Goal: Communication & Community: Answer question/provide support

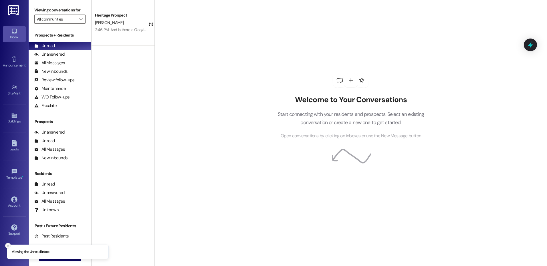
click at [9, 248] on button "Close toast" at bounding box center [8, 246] width 6 height 6
click at [56, 260] on button " New Message" at bounding box center [60, 256] width 42 height 9
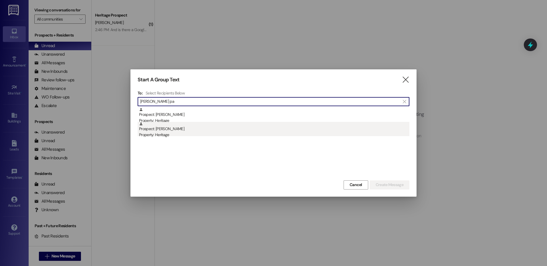
type input "tanner pa"
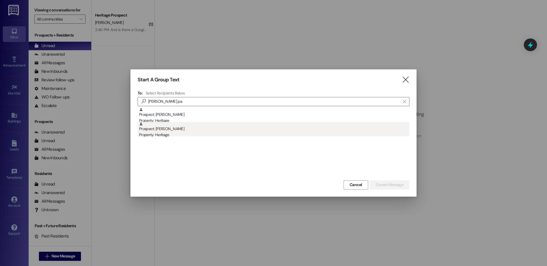
click at [213, 135] on div "Property: Heritage" at bounding box center [274, 135] width 270 height 6
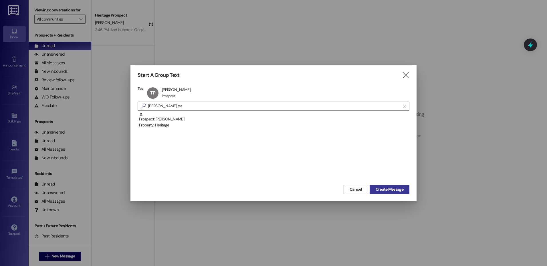
click at [390, 188] on span "Create Message" at bounding box center [389, 190] width 28 height 6
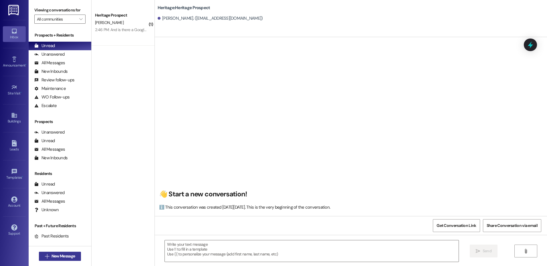
click at [58, 259] on span "New Message" at bounding box center [62, 257] width 23 height 6
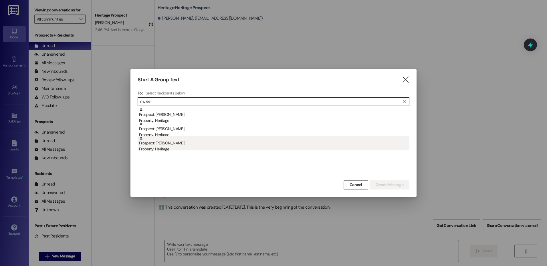
type input "mylee"
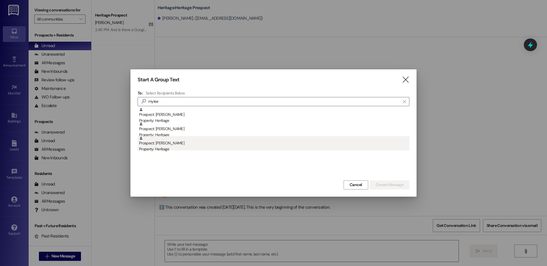
click at [160, 152] on div "Property: Heritage" at bounding box center [274, 149] width 270 height 6
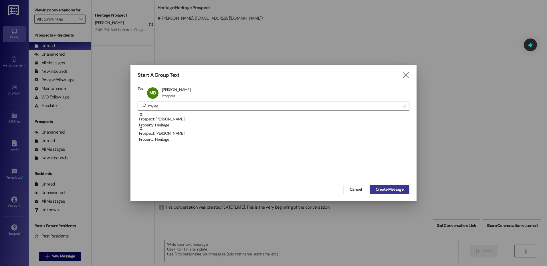
click at [403, 192] on span "Create Message" at bounding box center [389, 190] width 30 height 6
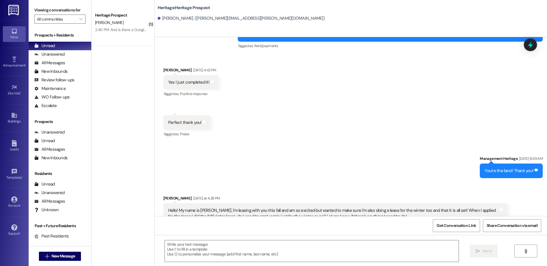
scroll to position [845, 0]
click at [202, 248] on textarea at bounding box center [311, 251] width 293 height 21
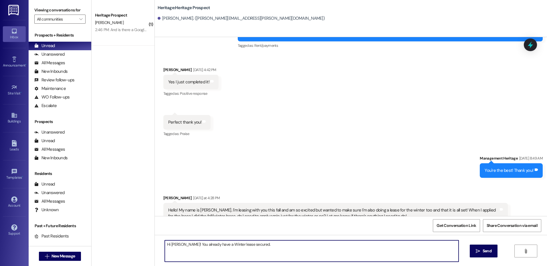
type textarea "Hi Mylee! You already have a Winter lease secured."
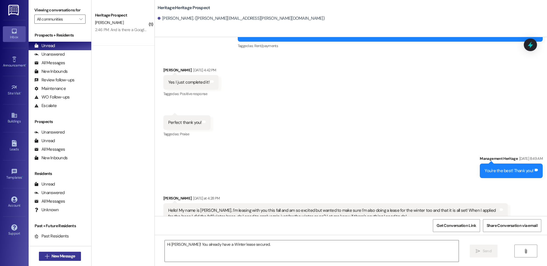
click at [73, 254] on span "New Message" at bounding box center [63, 257] width 26 height 6
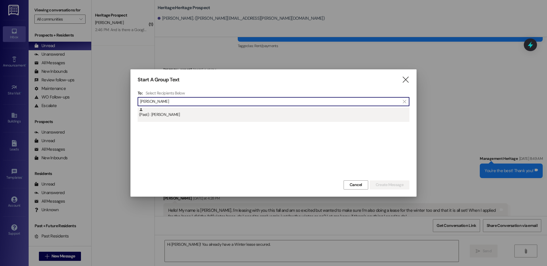
type input "thurow"
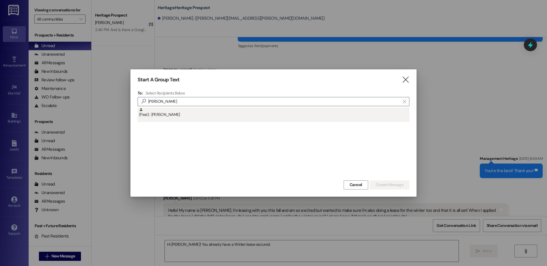
click at [210, 112] on div "(Past) : Christopher Thurow" at bounding box center [274, 113] width 270 height 10
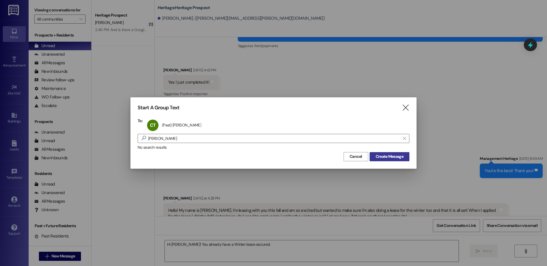
click at [386, 157] on span "Create Message" at bounding box center [389, 157] width 28 height 6
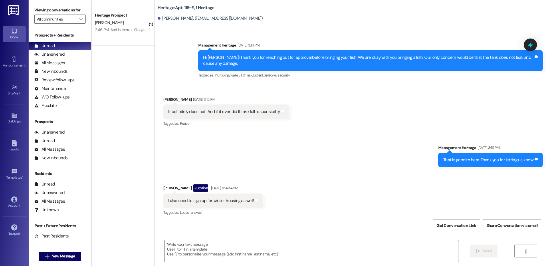
scroll to position [8092, 0]
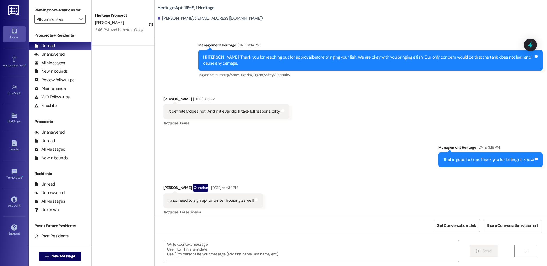
click at [183, 252] on textarea at bounding box center [311, 251] width 293 height 21
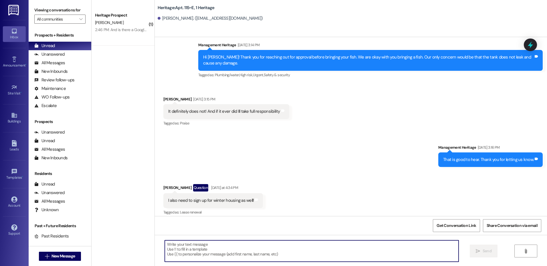
paste textarea "(go to the heritage website, click *RESIDENT (not apply now), click "pay rent",…"
type textarea "(go to the heritage website, click *RESIDENT (not apply now), click "pay rent",…"
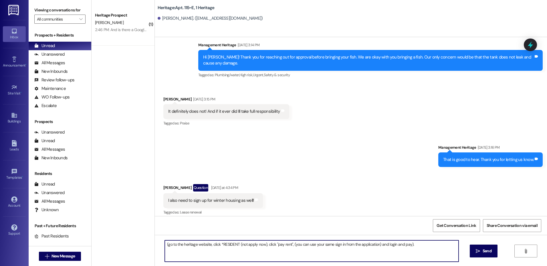
click at [181, 247] on textarea "(go to the heritage website, click *RESIDENT (not apply now), click "pay rent",…" at bounding box center [311, 251] width 293 height 21
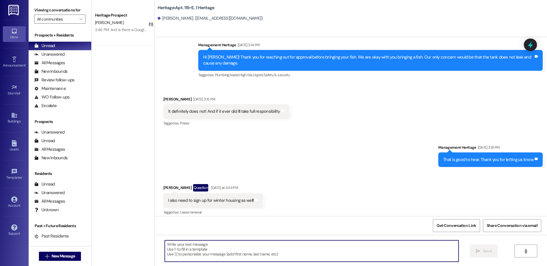
click at [218, 245] on textarea at bounding box center [311, 251] width 293 height 21
paste textarea "Your Winter parking contract is ready to be signed. Will you have that complete…"
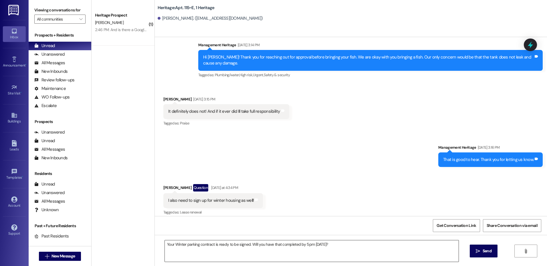
drag, startPoint x: 164, startPoint y: 244, endPoint x: 183, endPoint y: 258, distance: 23.7
click at [165, 244] on textarea "Your Winter parking contract is ready to be signed. Will you have that complete…" at bounding box center [311, 251] width 293 height 21
drag, startPoint x: 162, startPoint y: 246, endPoint x: 166, endPoint y: 246, distance: 3.1
click at [165, 246] on textarea "Your Winter parking contract is ready to be signed. Will you have that complete…" at bounding box center [311, 251] width 293 height 21
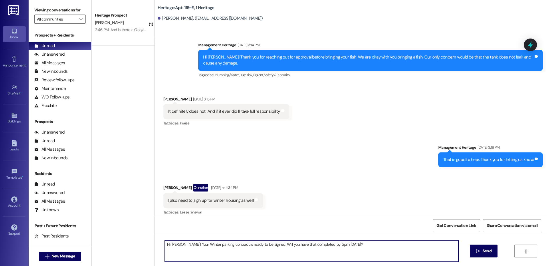
click at [199, 244] on textarea "Hi Chris! Your Winter parking contract is ready to be signed. Will you have tha…" at bounding box center [311, 251] width 293 height 21
click at [196, 247] on textarea "Hi Chris! Your Winter parking contract is ready to be signed. Will you have tha…" at bounding box center [311, 251] width 293 height 21
click at [198, 246] on textarea "Hi Chris! Your Winter parking contract is ready to be signed. Will you have tha…" at bounding box center [311, 251] width 293 height 21
click at [222, 249] on textarea "Hi Chris! Your Winter lease and parking contract is ready to be signed. Will yo…" at bounding box center [311, 251] width 293 height 21
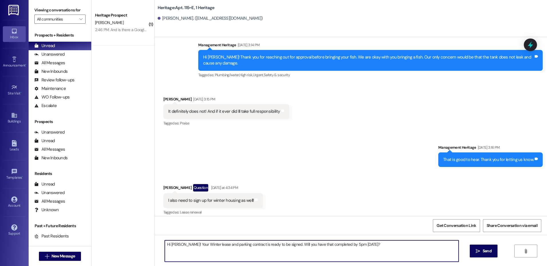
click at [222, 249] on textarea "Hi Chris! Your Winter lease and parking contract is ready to be signed. Will yo…" at bounding box center [311, 251] width 293 height 21
type textarea "Hi Chris! Your Winter lease and parking contract is ready to be signed. Will yo…"
drag, startPoint x: 482, startPoint y: 255, endPoint x: 268, endPoint y: 205, distance: 219.9
click at [482, 255] on button " Send" at bounding box center [483, 251] width 28 height 13
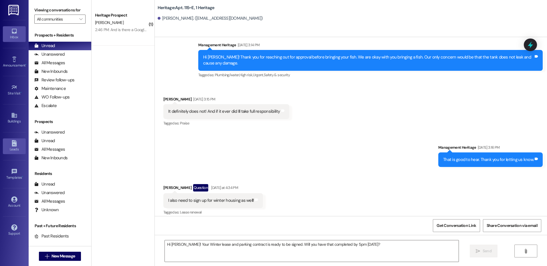
scroll to position [8092, 0]
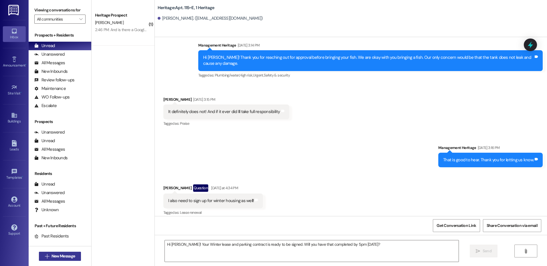
click at [59, 253] on button " New Message" at bounding box center [60, 256] width 42 height 9
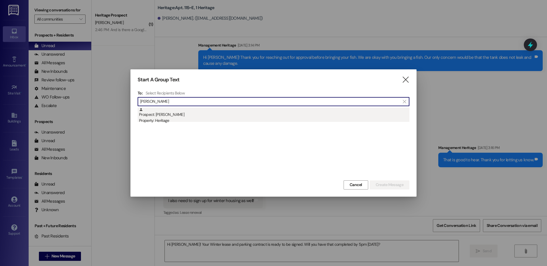
type input "jed lew"
click at [202, 111] on div "Prospect: Jed Lewis Property: Heritage" at bounding box center [274, 116] width 270 height 16
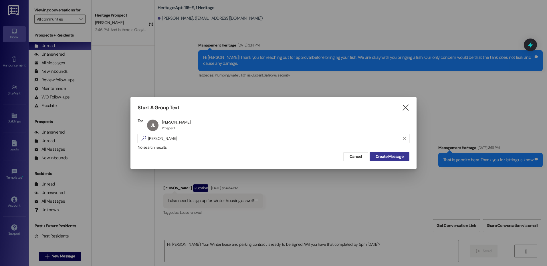
click at [375, 156] on span "Create Message" at bounding box center [389, 157] width 28 height 6
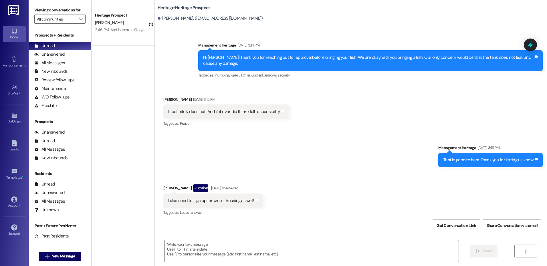
scroll to position [49, 0]
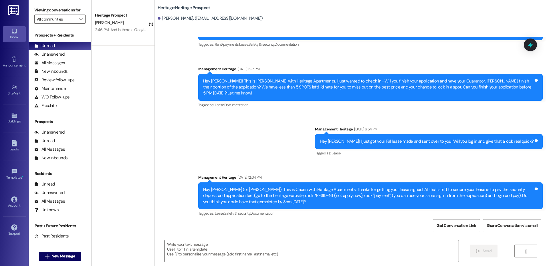
click at [210, 246] on textarea at bounding box center [311, 251] width 293 height 21
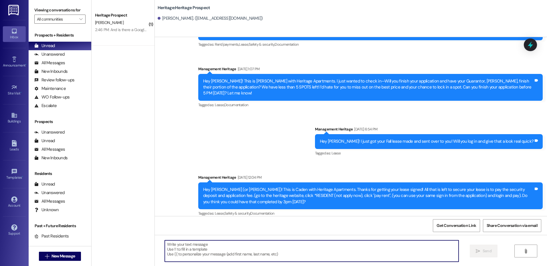
paste textarea "Hi Chris! Your Winter lease and parking contract is ready to be signed. Will yo…"
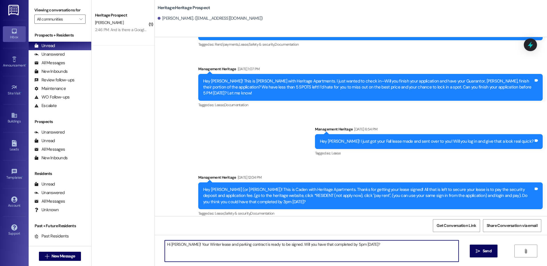
click at [170, 246] on textarea "Hi Chris! Your Winter lease and parking contract is ready to be signed. Will yo…" at bounding box center [311, 251] width 293 height 21
type textarea "Hi Jed! Your Winter lease and parking contract is ready to be signed. Will you …"
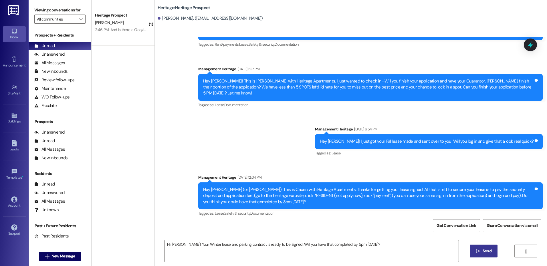
click at [485, 255] on button " Send" at bounding box center [483, 251] width 28 height 13
click at [70, 258] on span "New Message" at bounding box center [62, 257] width 23 height 6
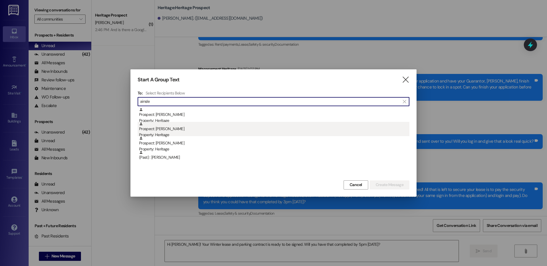
type input "ainsle"
click at [294, 126] on div "Prospect: Ainsley Jackson Property: Heritage" at bounding box center [274, 130] width 270 height 16
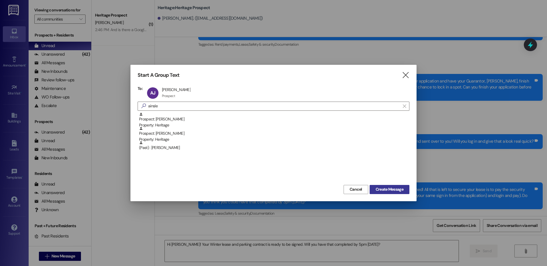
click at [376, 188] on span "Create Message" at bounding box center [389, 190] width 28 height 6
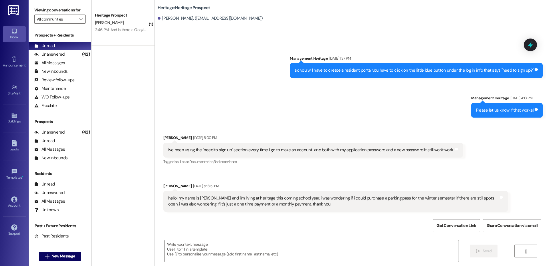
scroll to position [559, 0]
click at [186, 242] on textarea at bounding box center [311, 251] width 293 height 21
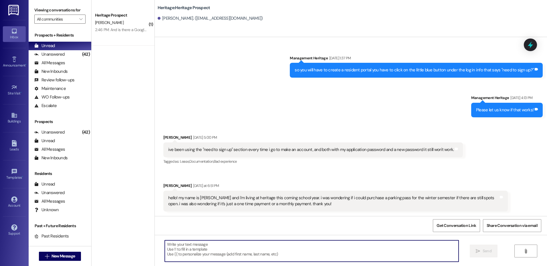
paste textarea "Hi Chris! Your Winter lease and parking contract is ready to be signed. Will yo…"
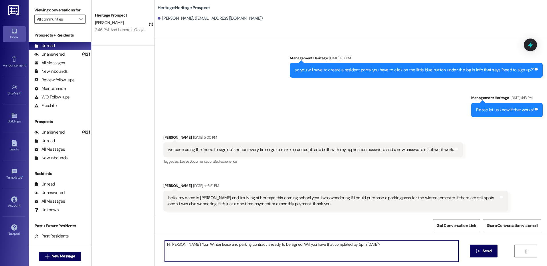
click at [172, 243] on textarea "Hi Chris! Your Winter lease and parking contract is ready to be signed. Will yo…" at bounding box center [311, 251] width 293 height 21
drag, startPoint x: 216, startPoint y: 246, endPoint x: 200, endPoint y: 246, distance: 16.0
click at [200, 246] on textarea "Hi Ainsley! Your Winter lease and parking contract is ready to be signed. Will …" at bounding box center [311, 251] width 293 height 21
type textarea "Hi Ainsley! Your Winter parking contract is ready to be signed. Will you have t…"
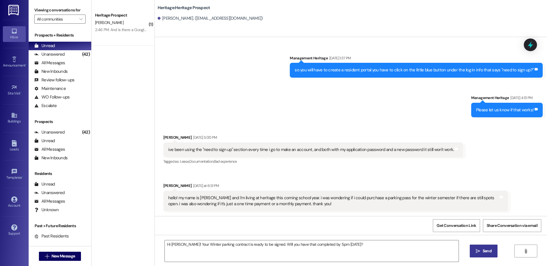
click at [477, 253] on icon "" at bounding box center [477, 251] width 4 height 5
click at [271, 246] on textarea "Hi Ainsley! Your Winter parking contract is ready to be signed. Will you have t…" at bounding box center [311, 251] width 293 height 21
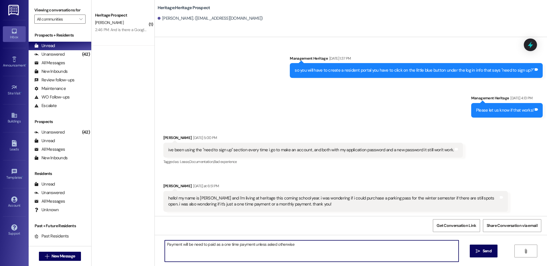
drag, startPoint x: 298, startPoint y: 250, endPoint x: 262, endPoint y: 245, distance: 36.3
click at [262, 245] on textarea "Payment will be need to paid as a one time payment unless asked otherwise" at bounding box center [311, 251] width 293 height 21
click at [206, 244] on textarea "Payment will be need to pay as a one-time payment unless otherwise stated that …" at bounding box center [311, 251] width 293 height 21
click at [205, 246] on textarea "Payment will be need to paid as a one-time payment unless otherwise stated that…" at bounding box center [311, 251] width 293 height 21
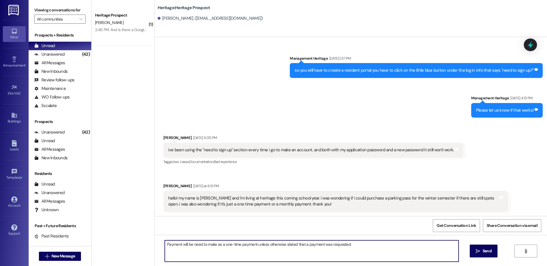
click at [207, 247] on textarea "Payment will be need to make as a one-time payment unless otherwise stated that…" at bounding box center [311, 251] width 293 height 21
click at [205, 247] on textarea "Payment will be need to make as a one-time payment unless otherwise stated that…" at bounding box center [311, 251] width 293 height 21
click at [204, 246] on textarea "Payment will be need to make as a one-time payment unless otherwise stated that…" at bounding box center [311, 251] width 293 height 21
type textarea "Payment will be need to made as a one-time payment unless otherwise stated that…"
click at [484, 255] on button " Send" at bounding box center [483, 251] width 28 height 13
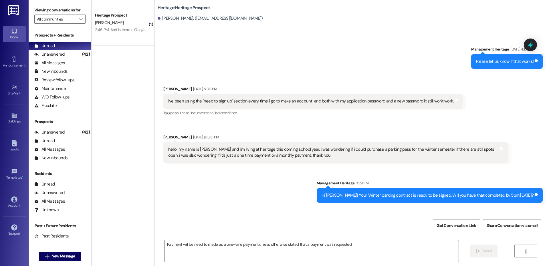
scroll to position [638, 0]
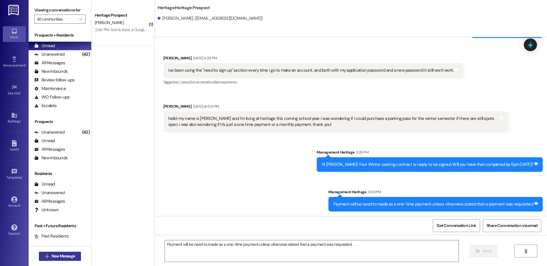
click at [63, 253] on button " New Message" at bounding box center [60, 256] width 42 height 9
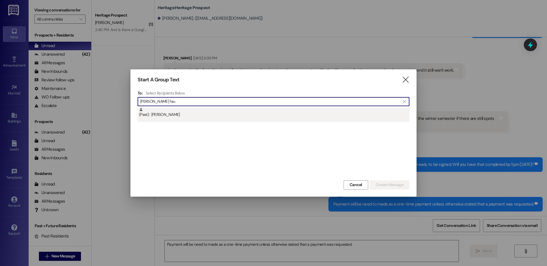
type input "brooks fau"
click at [199, 119] on div "(Past) : Brooks Faucette" at bounding box center [273, 115] width 272 height 14
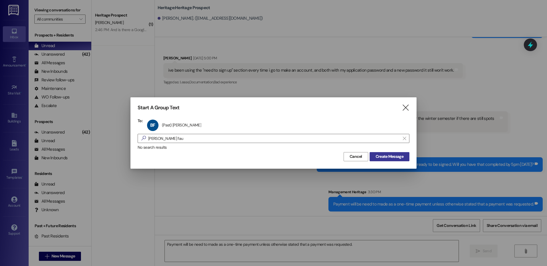
click at [376, 158] on span "Create Message" at bounding box center [389, 157] width 28 height 6
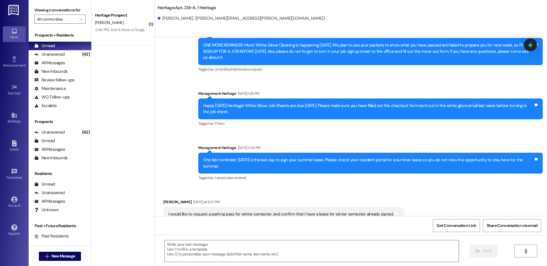
scroll to position [10306, 0]
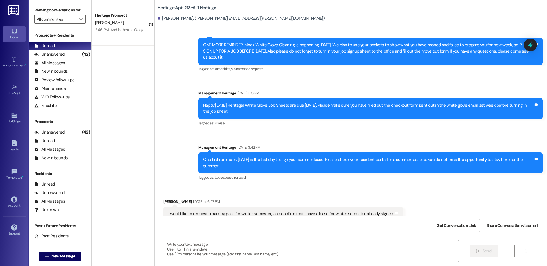
click at [186, 258] on textarea at bounding box center [311, 251] width 293 height 21
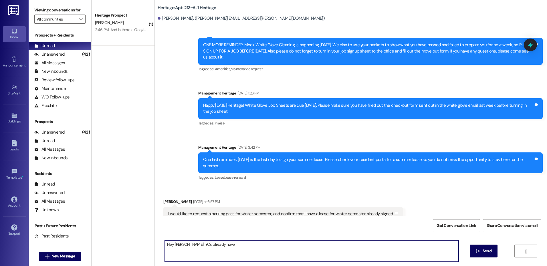
paste textarea "Hi Chris! Your Winter lease and parking contract is ready to be signed. Will yo…"
drag, startPoint x: 234, startPoint y: 245, endPoint x: 211, endPoint y: 245, distance: 23.2
click at [211, 245] on textarea "Hey Brooks! You already have Hi Chris! Your Winter lease and parking contract i…" at bounding box center [311, 251] width 293 height 21
drag, startPoint x: 267, startPoint y: 244, endPoint x: 386, endPoint y: 248, distance: 119.8
click at [386, 248] on textarea "Hey Brooks! You already haveWinter lease and parking contract is ready to be si…" at bounding box center [311, 251] width 293 height 21
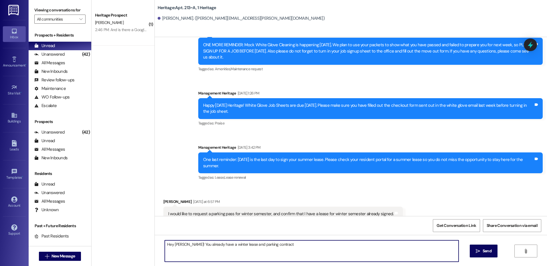
click at [280, 250] on textarea "Hey Brooks! You already have a winter lease and parking contract" at bounding box center [311, 251] width 293 height 21
type textarea "Hey Brooks! You already have a winter lease and parking contract."
click at [480, 257] on button " Send" at bounding box center [483, 251] width 28 height 13
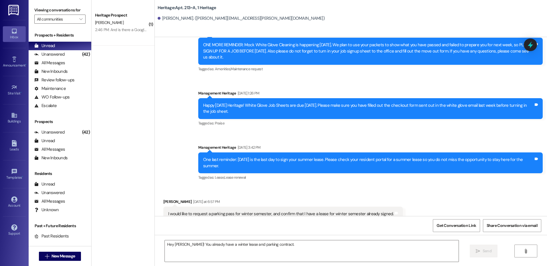
scroll to position [10306, 0]
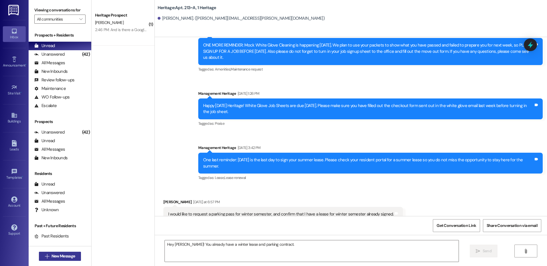
click at [64, 253] on button " New Message" at bounding box center [60, 256] width 42 height 9
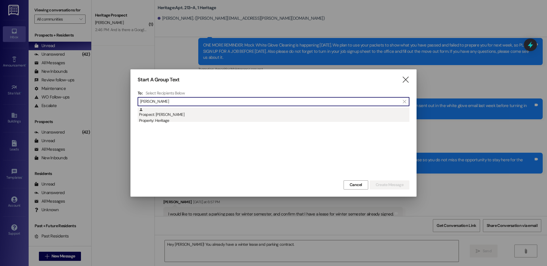
type input "elwyn"
click at [198, 120] on div "Property: Heritage" at bounding box center [274, 121] width 270 height 6
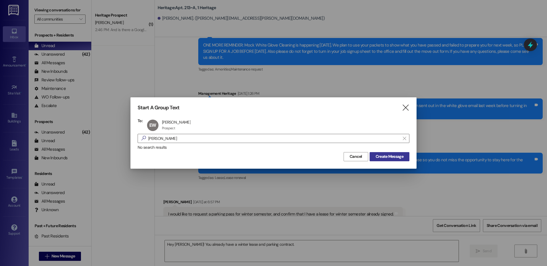
click at [374, 155] on span "Create Message" at bounding box center [389, 157] width 30 height 6
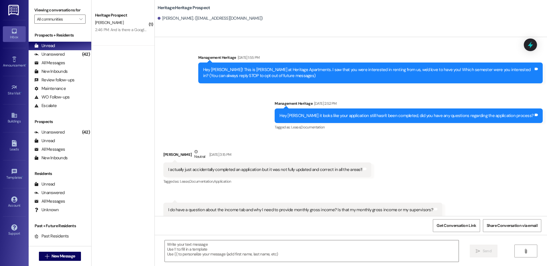
scroll to position [4169, 0]
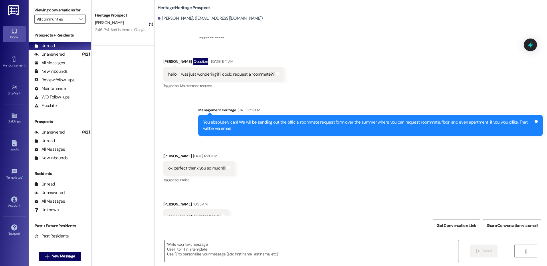
click at [218, 249] on textarea at bounding box center [311, 251] width 293 height 21
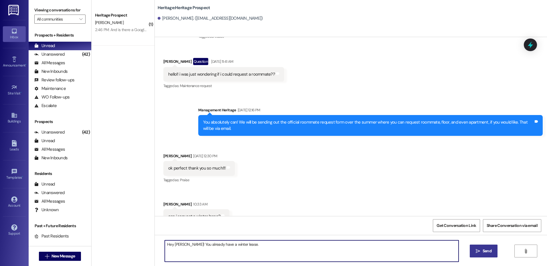
type textarea "Hey Elwyn! You already have a winter lease."
click at [473, 250] on button " Send" at bounding box center [483, 251] width 28 height 13
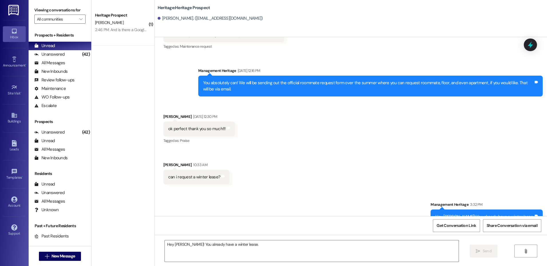
scroll to position [4210, 0]
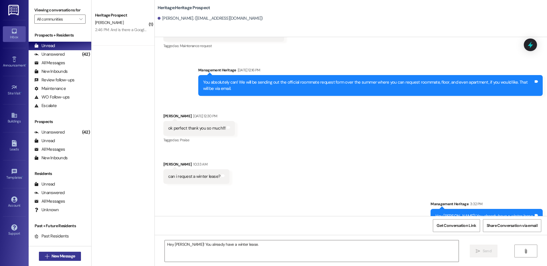
click at [66, 260] on button " New Message" at bounding box center [60, 256] width 42 height 9
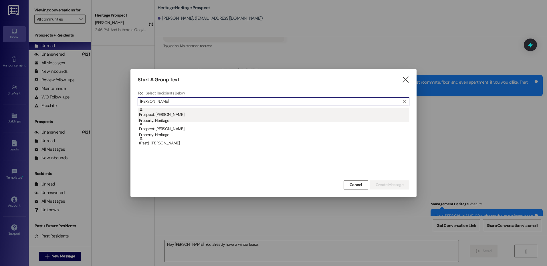
type input "christina"
click at [216, 113] on div "Prospect: Christina Stark Property: Heritage" at bounding box center [274, 116] width 270 height 16
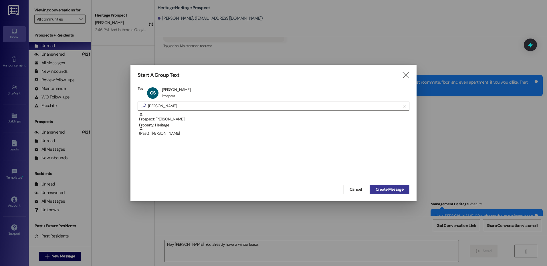
click at [393, 186] on button "Create Message" at bounding box center [389, 189] width 40 height 9
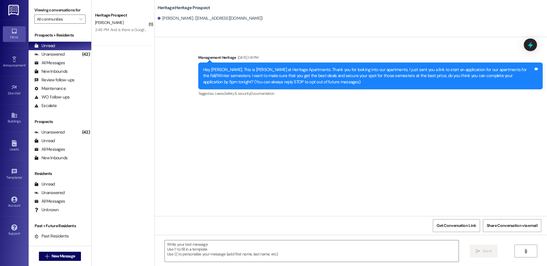
scroll to position [0, 0]
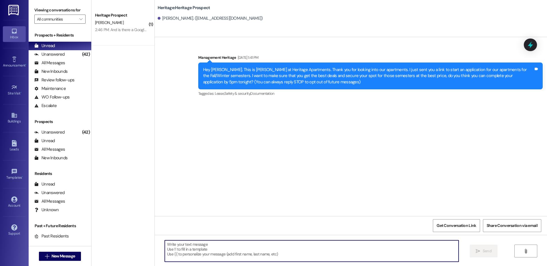
click at [205, 257] on textarea at bounding box center [311, 251] width 293 height 21
paste textarea "Hi Chris! Your Winter lease and parking contract is ready to be signed. Will yo…"
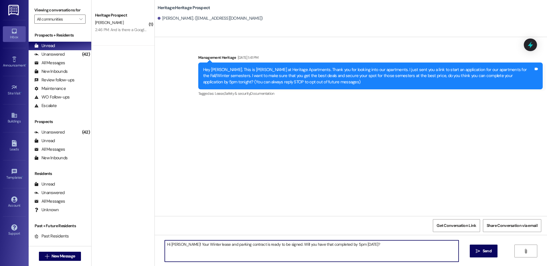
click at [173, 248] on textarea "Hi Chris! Your Winter lease and parking contract is ready to be signed. Will yo…" at bounding box center [311, 251] width 293 height 21
click at [172, 244] on textarea "Hi Chris! Your Winter lease and parking contract is ready to be signed. Will yo…" at bounding box center [311, 251] width 293 height 21
drag, startPoint x: 214, startPoint y: 246, endPoint x: 223, endPoint y: 246, distance: 8.6
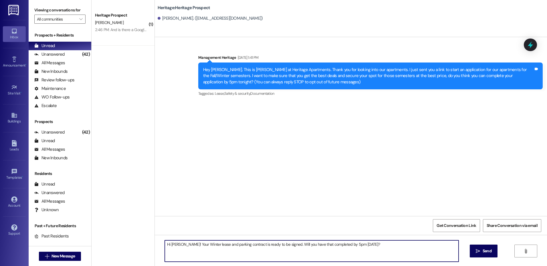
click at [223, 246] on textarea "Hi Christina! Your Winter lease and parking contract is ready to be signed. Wil…" at bounding box center [311, 251] width 293 height 21
click at [222, 246] on textarea "Hi Christina! Your Winter lease and parking contract is ready to be signed. Wil…" at bounding box center [311, 251] width 293 height 21
drag, startPoint x: 213, startPoint y: 245, endPoint x: 246, endPoint y: 247, distance: 33.2
click at [246, 247] on textarea "Hi Christina! Your Winter lease and parking contract is ready to be signed. Wil…" at bounding box center [311, 251] width 293 height 21
type textarea "Hi Christina! Your Winter lease is ready to be signed. Will you have that compl…"
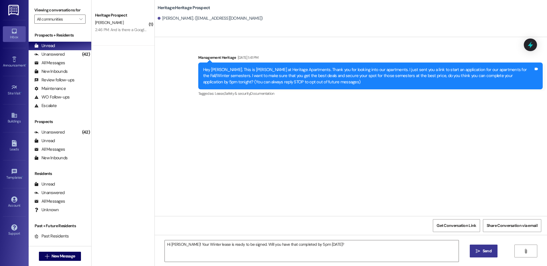
click at [473, 250] on button " Send" at bounding box center [483, 251] width 28 height 13
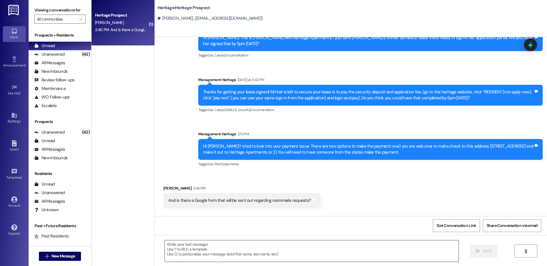
scroll to position [206, 0]
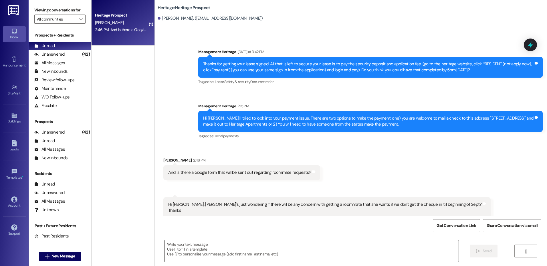
click at [234, 251] on textarea at bounding box center [311, 251] width 293 height 21
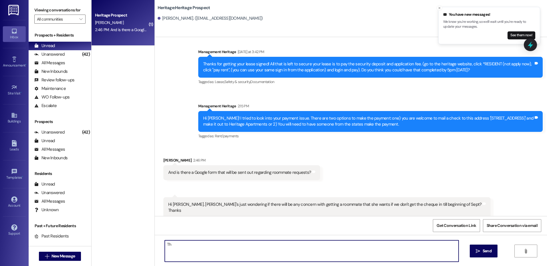
type textarea "T"
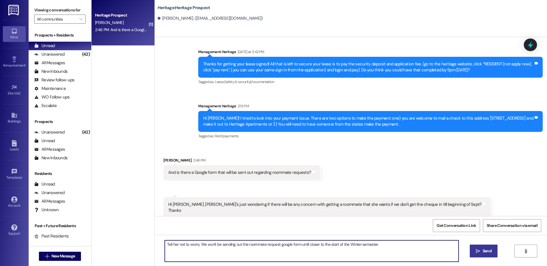
type textarea "Tell her not to worry. We won't be sending out the roommate request google form…"
click at [481, 255] on button " Send" at bounding box center [483, 251] width 28 height 13
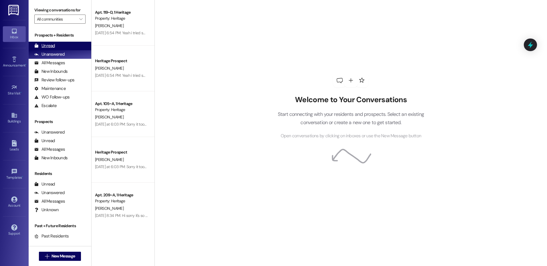
click at [42, 45] on div "Unread" at bounding box center [44, 46] width 21 height 6
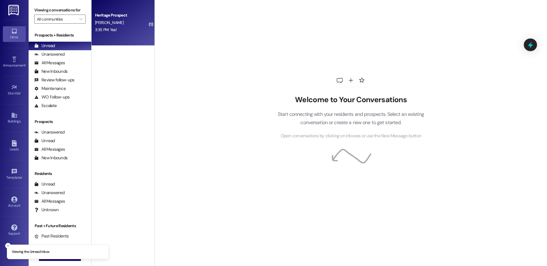
click at [95, 19] on div "[PERSON_NAME]" at bounding box center [121, 22] width 54 height 7
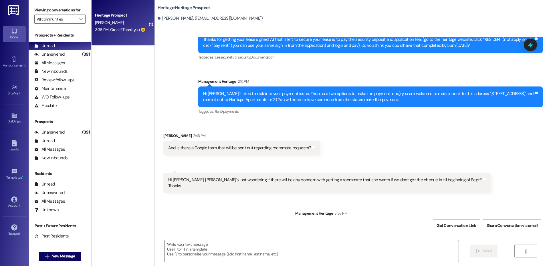
scroll to position [286, 0]
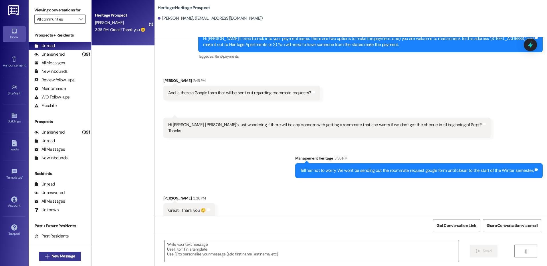
click at [67, 257] on span "New Message" at bounding box center [62, 257] width 23 height 6
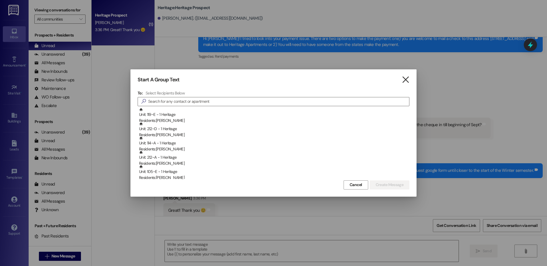
click at [403, 77] on icon "" at bounding box center [405, 80] width 8 height 6
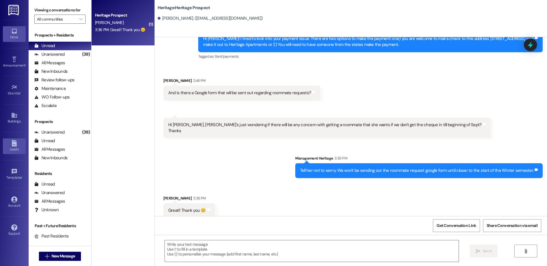
click at [11, 150] on div "Leads" at bounding box center [14, 150] width 29 height 6
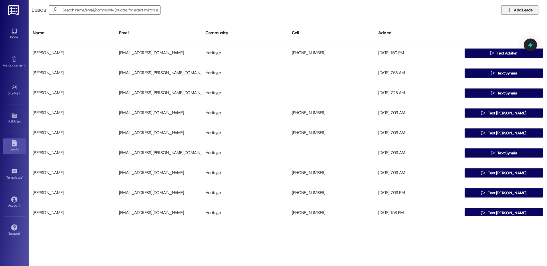
click at [514, 7] on span "Add Leads" at bounding box center [522, 10] width 19 height 6
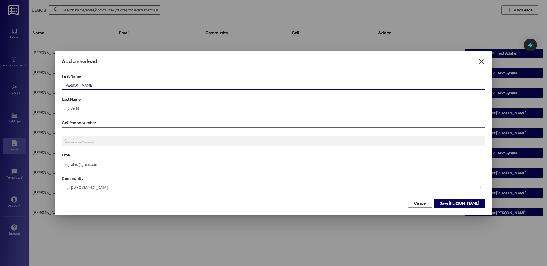
click at [89, 112] on input "Last Name" at bounding box center [273, 109] width 422 height 9
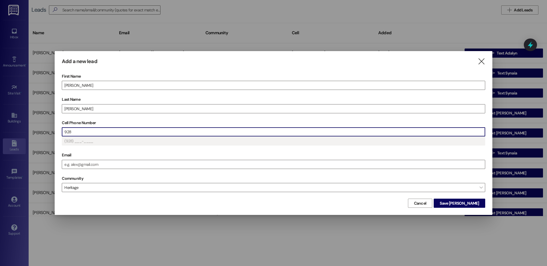
click at [92, 135] on input "928" at bounding box center [273, 132] width 422 height 9
click at [461, 202] on span "Save Colette" at bounding box center [458, 204] width 39 height 6
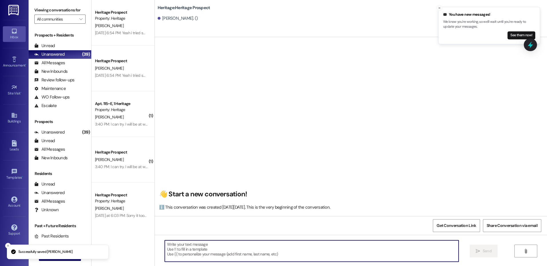
click at [194, 253] on textarea at bounding box center [311, 251] width 293 height 21
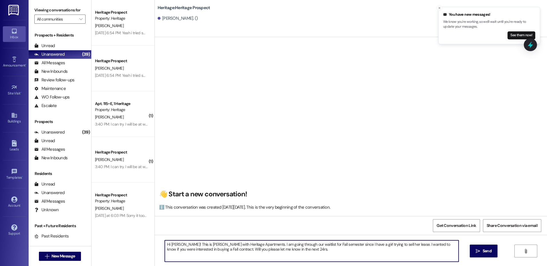
type textarea "Hi Colette! This is Paige with Heritage Apartments. I am going through our wait…"
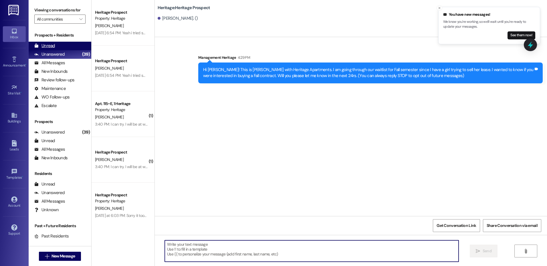
click at [73, 47] on div "Unread (0)" at bounding box center [60, 46] width 63 height 9
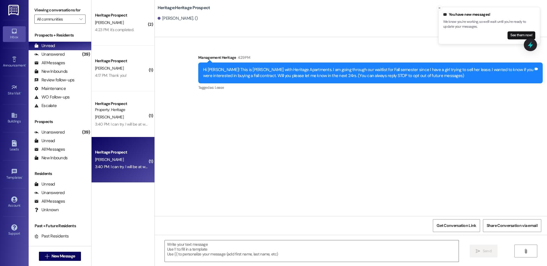
click at [115, 160] on div "[PERSON_NAME]" at bounding box center [121, 159] width 54 height 7
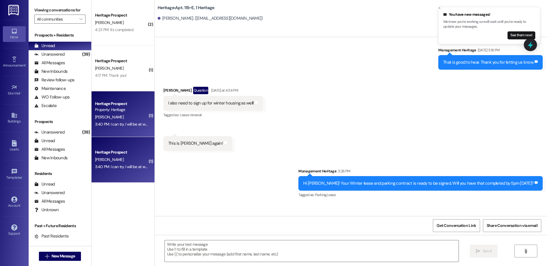
scroll to position [8190, 0]
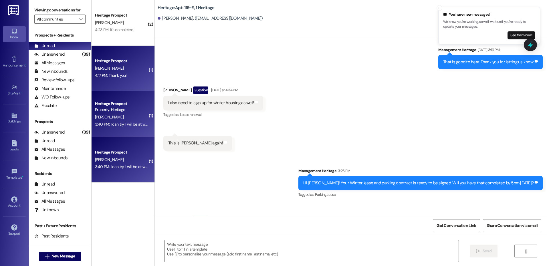
click at [131, 73] on div "4:17 PM: Thank you! 4:17 PM: Thank you!" at bounding box center [121, 75] width 54 height 7
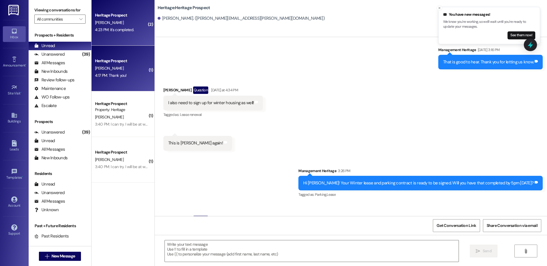
click at [125, 30] on div "4:23 PM: it's completed. 4:23 PM: it's completed." at bounding box center [114, 29] width 39 height 5
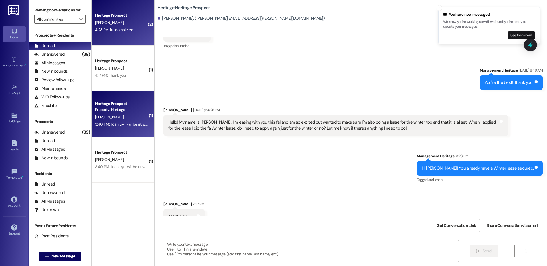
scroll to position [727, 0]
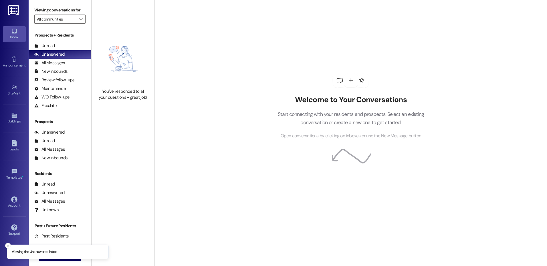
click at [53, 41] on div "Prospects + Residents Unread (0) Unread: Any message you haven't read yet will …" at bounding box center [60, 71] width 63 height 78
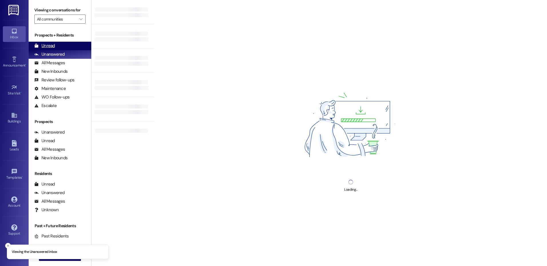
click at [54, 43] on div "Unread (0)" at bounding box center [60, 46] width 63 height 9
